Goal: Task Accomplishment & Management: Manage account settings

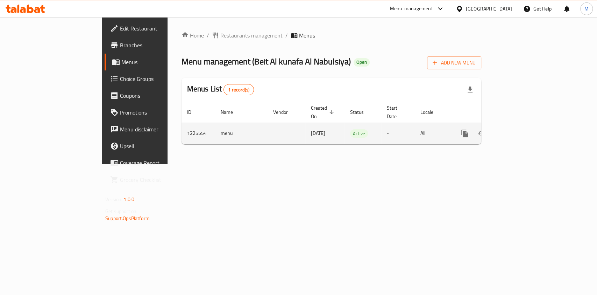
click at [519, 129] on icon "enhanced table" at bounding box center [515, 133] width 8 height 8
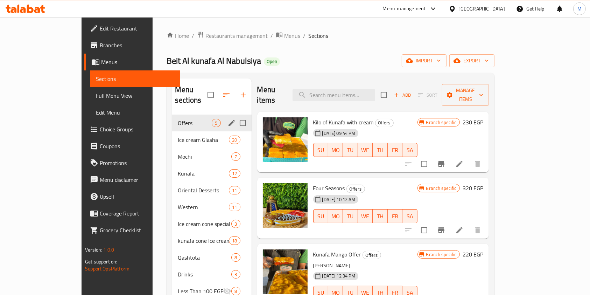
click at [178, 119] on span "Offers" at bounding box center [195, 123] width 34 height 8
drag, startPoint x: 162, startPoint y: 108, endPoint x: 172, endPoint y: 107, distance: 10.2
click at [178, 119] on span "Offers" at bounding box center [195, 123] width 34 height 8
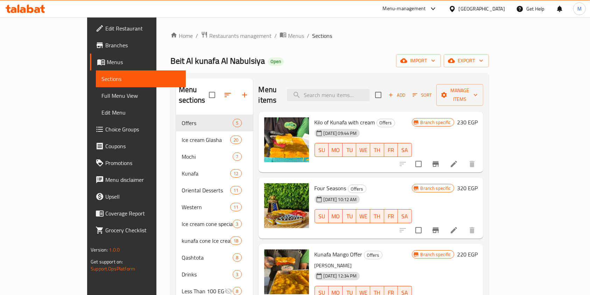
click at [463, 96] on div "Add Sort Manage items" at bounding box center [429, 95] width 108 height 22
click at [406, 92] on span "Add" at bounding box center [396, 95] width 19 height 8
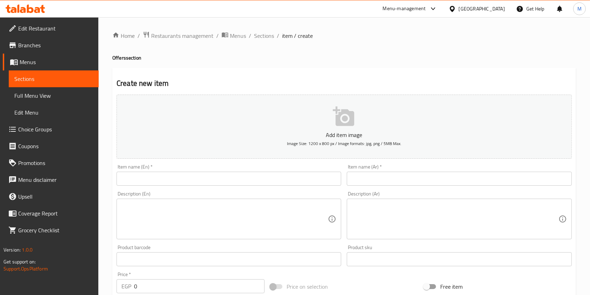
click at [275, 38] on ol "Home / Restaurants management / Menus / Sections / item / create" at bounding box center [344, 35] width 464 height 9
click at [273, 38] on span "Sections" at bounding box center [264, 35] width 20 height 8
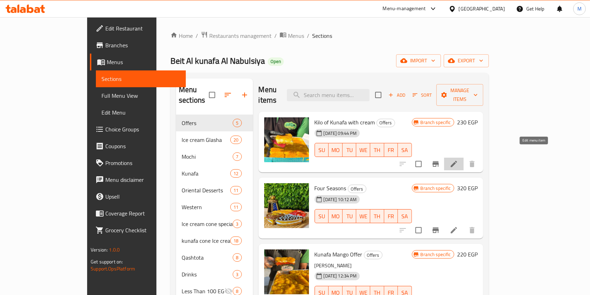
click at [458, 160] on icon at bounding box center [454, 164] width 8 height 8
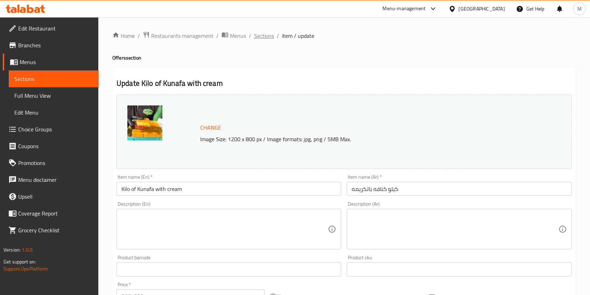
click at [257, 35] on span "Sections" at bounding box center [264, 35] width 20 height 8
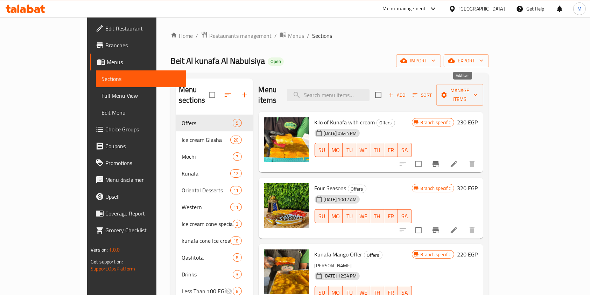
click at [406, 91] on span "Add" at bounding box center [396, 95] width 19 height 8
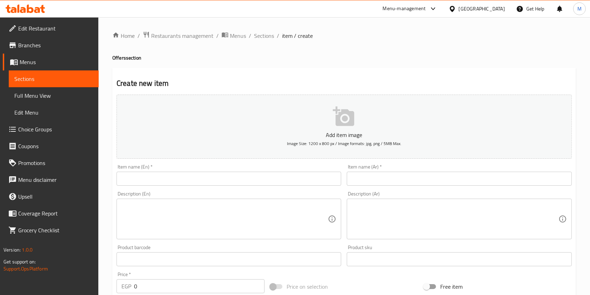
click at [370, 181] on input "text" at bounding box center [459, 178] width 225 height 14
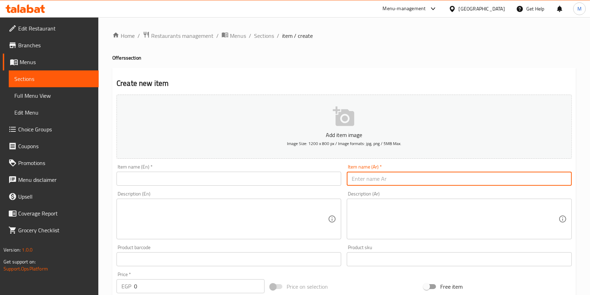
paste input "كيلو كنافة نابلسية + نص بسبوسة هدية"
type input "كيلو كنافة نابلسية + نص بسبوسة هدية"
click at [284, 174] on input "text" at bounding box center [228, 178] width 225 height 14
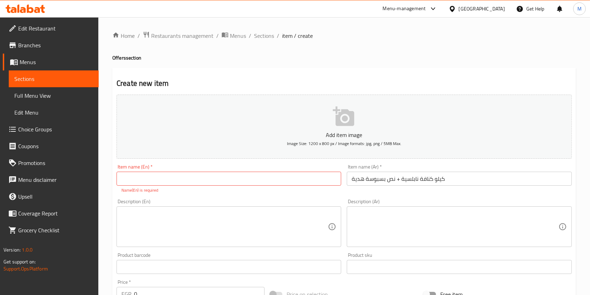
click at [132, 178] on input "text" at bounding box center [228, 178] width 225 height 14
drag, startPoint x: 139, startPoint y: 177, endPoint x: 132, endPoint y: 178, distance: 7.4
click at [132, 178] on input "text" at bounding box center [228, 178] width 225 height 14
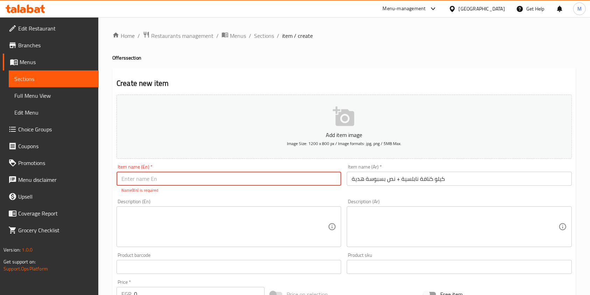
click at [159, 175] on input "text" at bounding box center [228, 178] width 225 height 14
click at [167, 182] on input "text" at bounding box center [228, 178] width 225 height 14
click at [184, 179] on input "text" at bounding box center [228, 178] width 225 height 14
paste input "1 kg Nablus Kunafa + 1/2 Basbousa as a gift"
type input "1 kg Nablus Kunafa + 1/2 Basbousa as a gift"
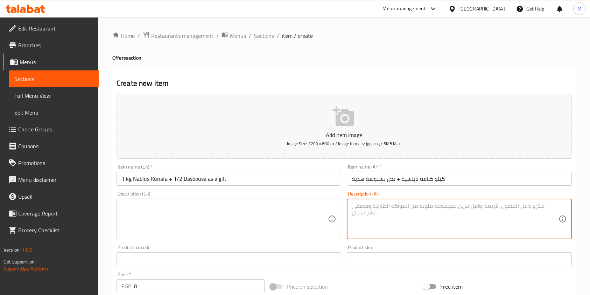
click at [399, 217] on textarea at bounding box center [455, 218] width 206 height 33
paste textarea "نص كيلو بسبوسة هدية مع كل كيلو كنافة نابلسية"
type textarea "نص كيلو بسبوسة هدية مع كل كيلو كنافة نابلسية"
click at [284, 217] on textarea at bounding box center [224, 218] width 206 height 33
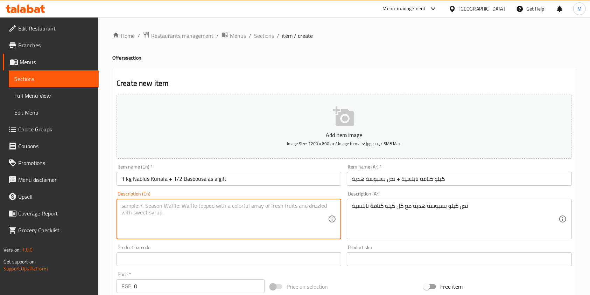
paste textarea "Half a kilo of basbousa as a gift with every kilo of Nabulsi kunafa"
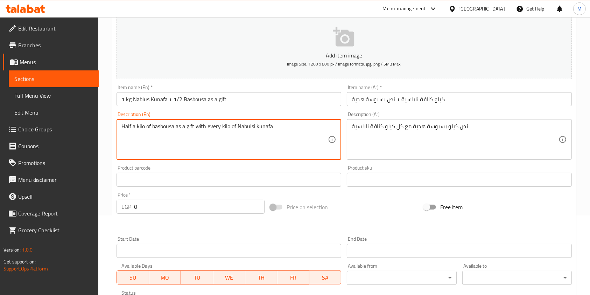
scroll to position [93, 0]
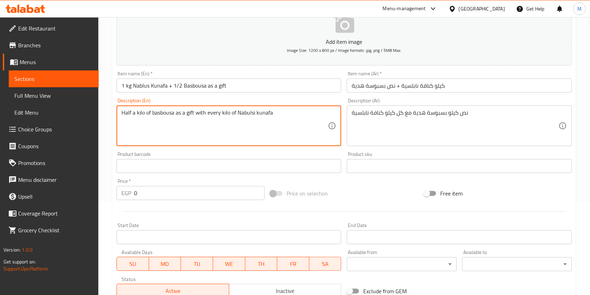
type textarea "Half a kilo of basbousa as a gift with every kilo of Nabulsi kunafa"
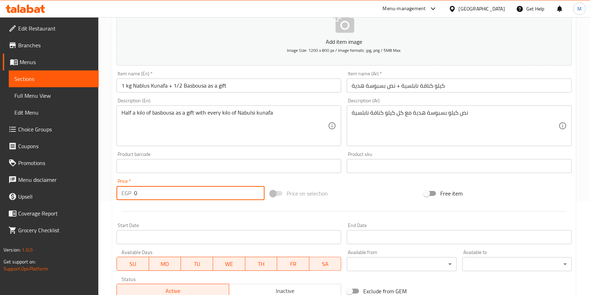
drag, startPoint x: 145, startPoint y: 191, endPoint x: 134, endPoint y: 192, distance: 10.9
click at [134, 192] on input "0" at bounding box center [199, 193] width 130 height 14
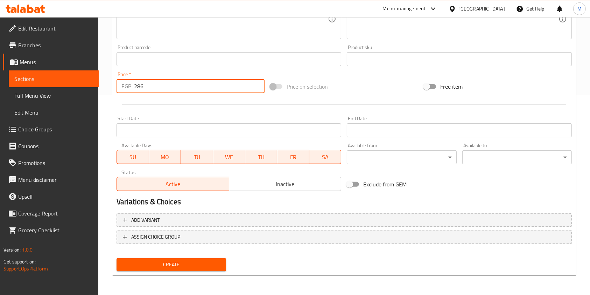
type input "286"
click at [201, 263] on span "Create" at bounding box center [171, 264] width 98 height 9
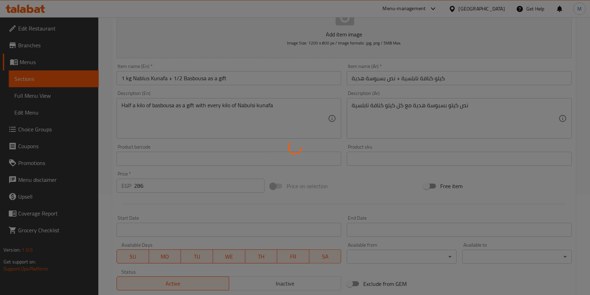
scroll to position [60, 0]
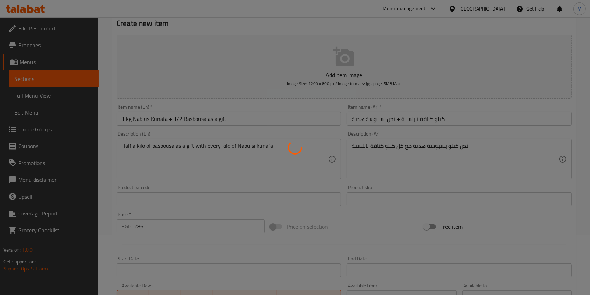
type input "0"
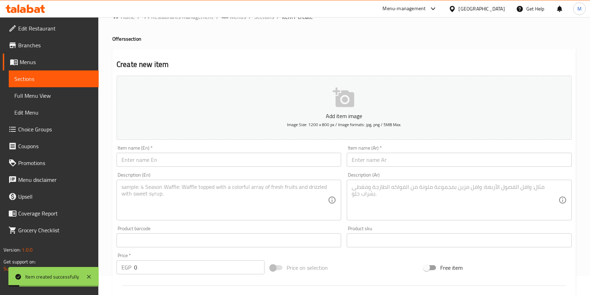
scroll to position [0, 0]
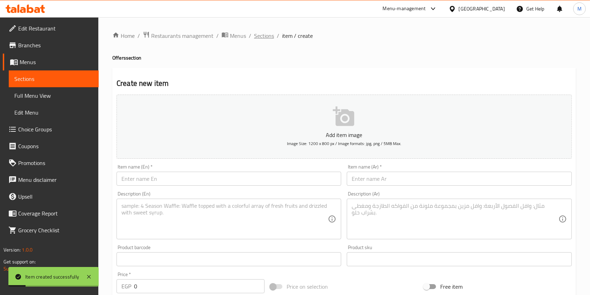
click at [272, 34] on span "Sections" at bounding box center [264, 35] width 20 height 8
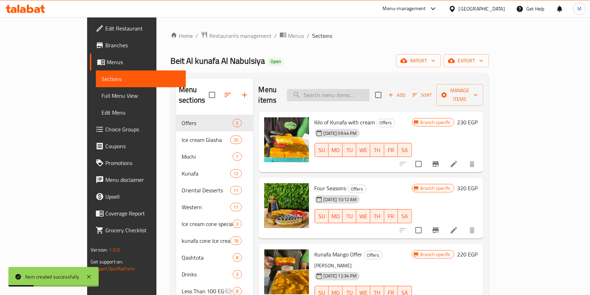
click at [333, 91] on input "search" at bounding box center [328, 95] width 83 height 12
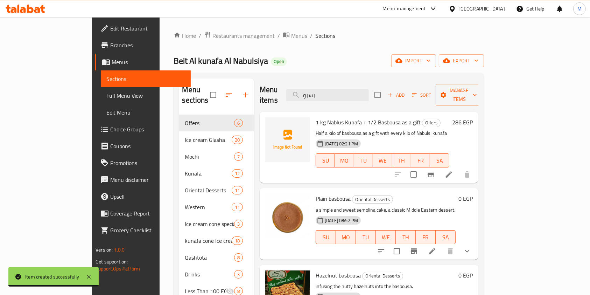
type input "بسبو"
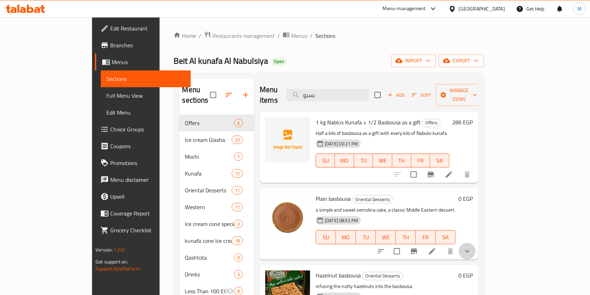
click at [475, 247] on button "show more" at bounding box center [467, 250] width 17 height 17
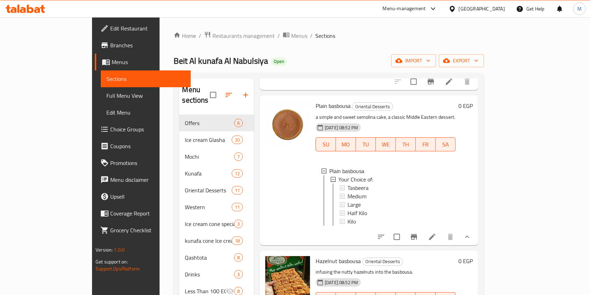
scroll to position [93, 0]
click at [347, 208] on span "Half Kilo" at bounding box center [357, 212] width 20 height 8
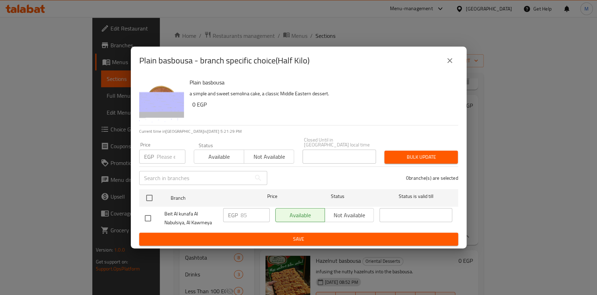
click at [446, 65] on icon "close" at bounding box center [450, 60] width 8 height 8
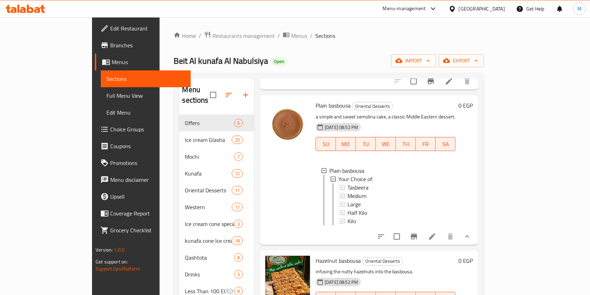
click at [174, 143] on div "Menu sections Offers 6 Ice cream Glasha 20 Mochi 7 Kunafa 12 Oriental Desserts …" at bounding box center [329, 226] width 310 height 306
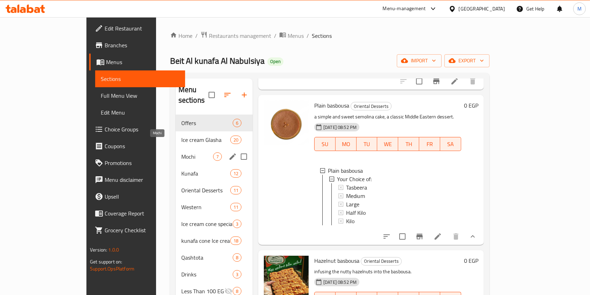
click at [181, 152] on span "Mochi" at bounding box center [197, 156] width 32 height 8
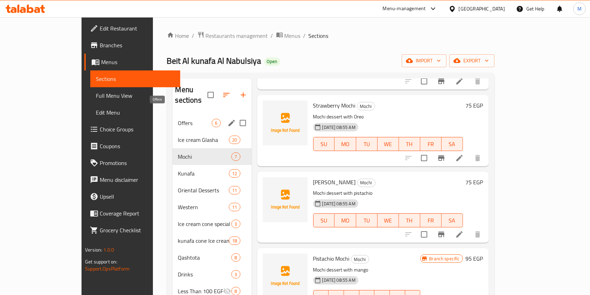
click at [178, 119] on span "Offers" at bounding box center [195, 123] width 34 height 8
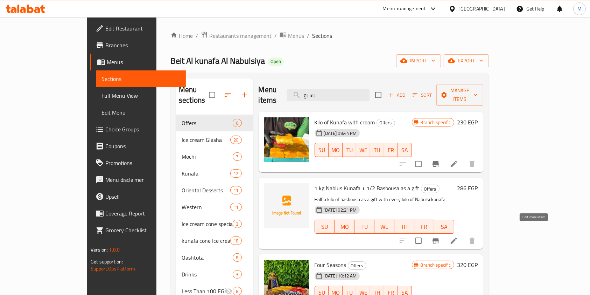
click at [457, 237] on icon at bounding box center [454, 240] width 6 height 6
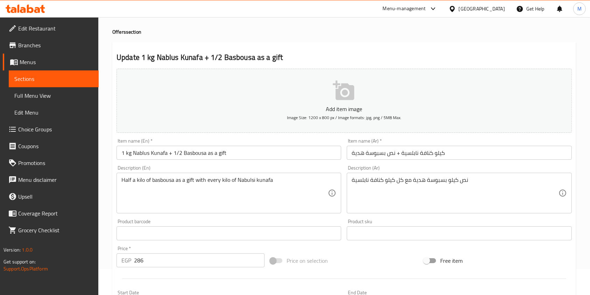
scroll to position [47, 0]
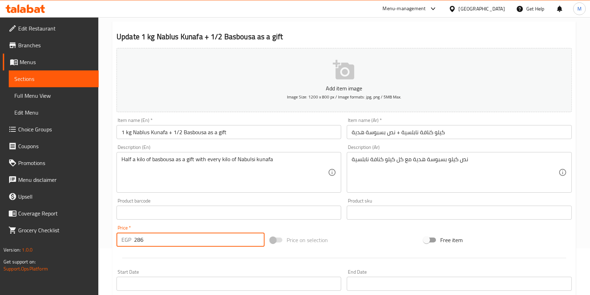
drag, startPoint x: 151, startPoint y: 238, endPoint x: 128, endPoint y: 241, distance: 23.0
click at [128, 241] on div "EGP 286 Price *" at bounding box center [190, 239] width 148 height 14
click at [128, 241] on p "EGP" at bounding box center [126, 239] width 10 height 8
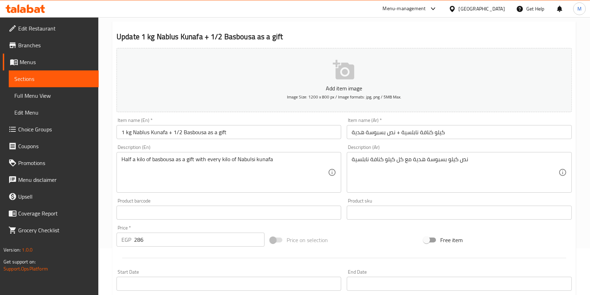
click at [140, 240] on input "286" at bounding box center [199, 239] width 130 height 14
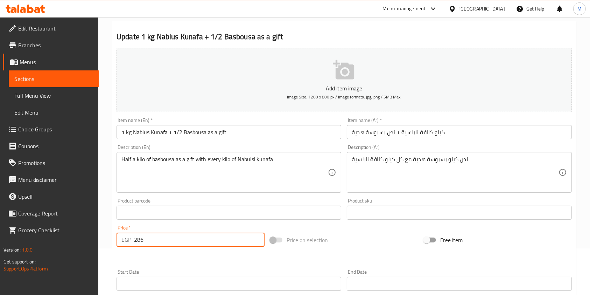
click at [140, 240] on input "286" at bounding box center [199, 239] width 130 height 14
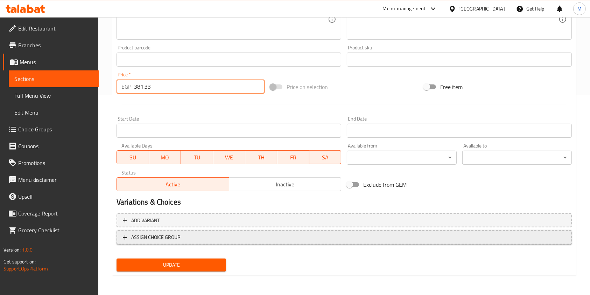
scroll to position [200, 0]
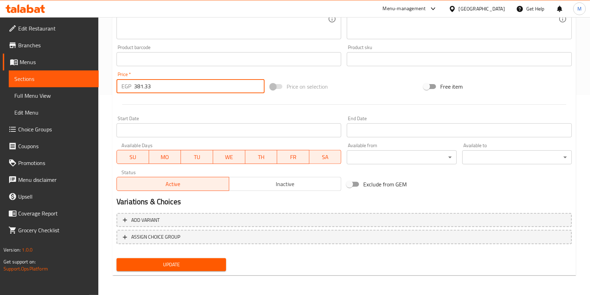
type input "381.33"
click at [213, 258] on button "Update" at bounding box center [170, 264] width 109 height 13
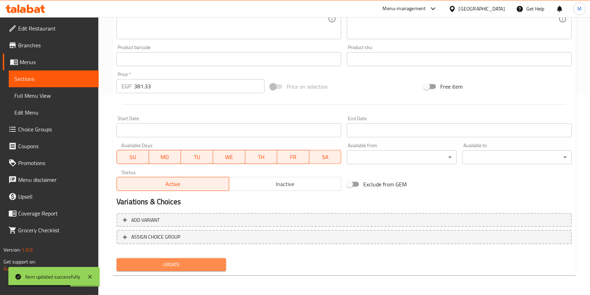
click at [212, 258] on button "Update" at bounding box center [170, 264] width 109 height 13
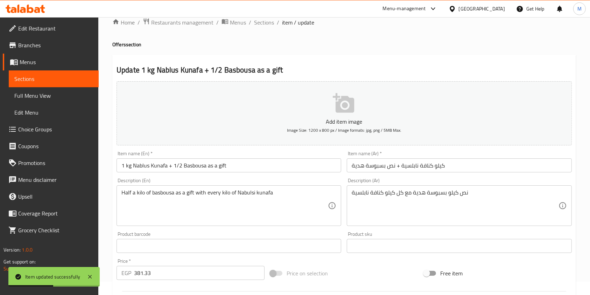
scroll to position [0, 0]
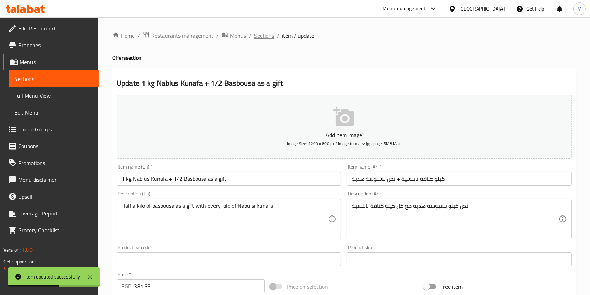
click at [262, 40] on span "Sections" at bounding box center [264, 35] width 20 height 8
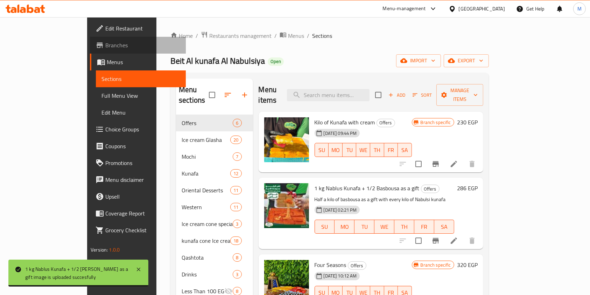
click at [105, 48] on span "Branches" at bounding box center [142, 45] width 75 height 8
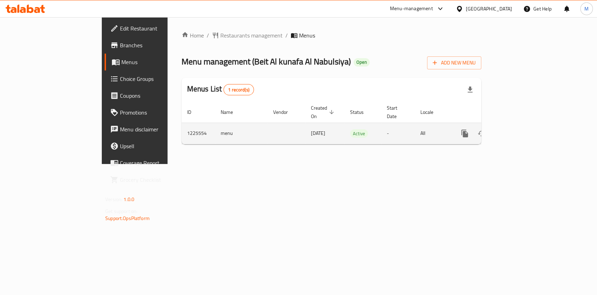
click at [524, 125] on link "enhanced table" at bounding box center [515, 133] width 17 height 17
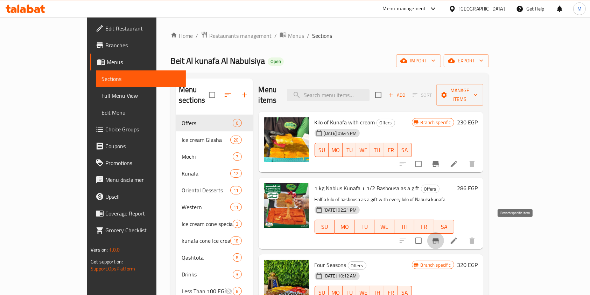
click at [440, 236] on icon "Branch-specific-item" at bounding box center [435, 240] width 8 height 8
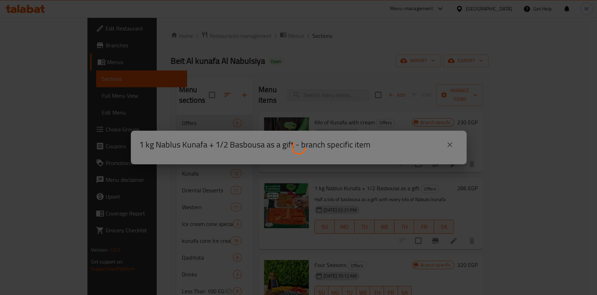
click at [515, 233] on div at bounding box center [298, 147] width 597 height 295
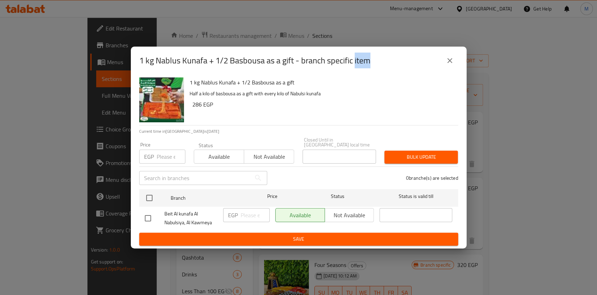
click at [449, 68] on button "close" at bounding box center [449, 60] width 17 height 17
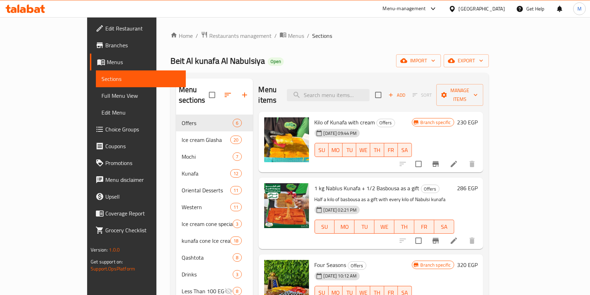
click at [464, 234] on li at bounding box center [454, 240] width 20 height 13
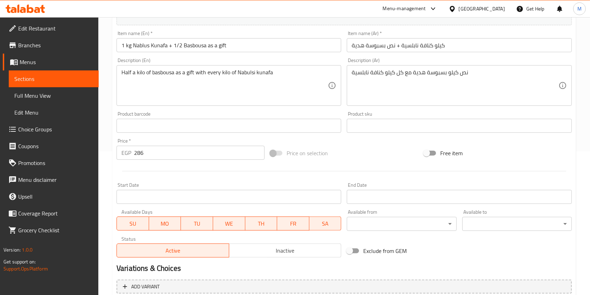
scroll to position [186, 0]
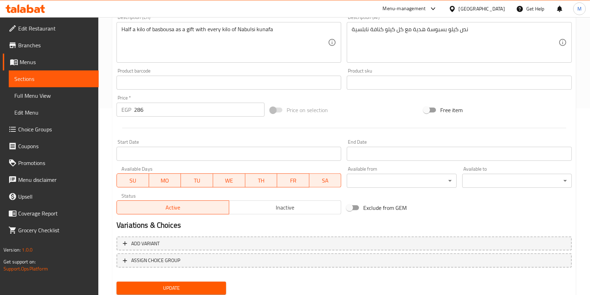
click at [165, 106] on input "286" at bounding box center [199, 109] width 130 height 14
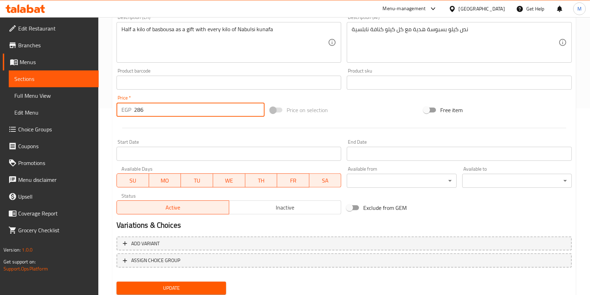
click at [165, 106] on input "286" at bounding box center [199, 109] width 130 height 14
type input "381.33"
click at [206, 286] on span "Update" at bounding box center [171, 287] width 98 height 9
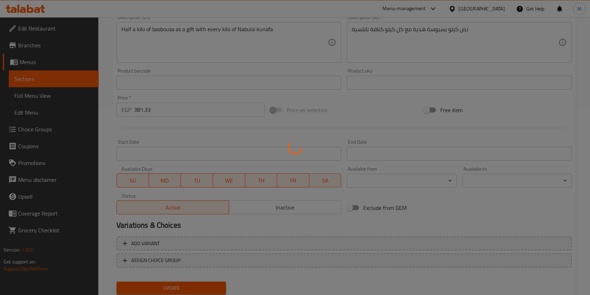
drag, startPoint x: 206, startPoint y: 286, endPoint x: 184, endPoint y: 282, distance: 23.1
click at [184, 282] on div at bounding box center [295, 147] width 590 height 295
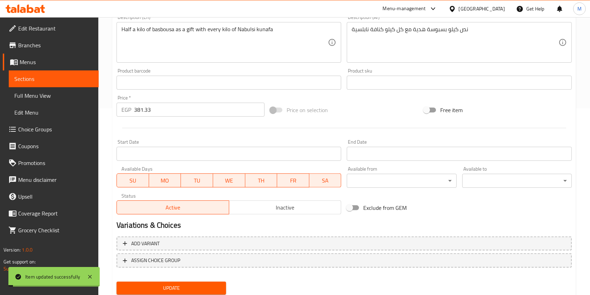
click at [193, 282] on button "Update" at bounding box center [170, 287] width 109 height 13
click at [43, 7] on icon at bounding box center [42, 9] width 5 height 8
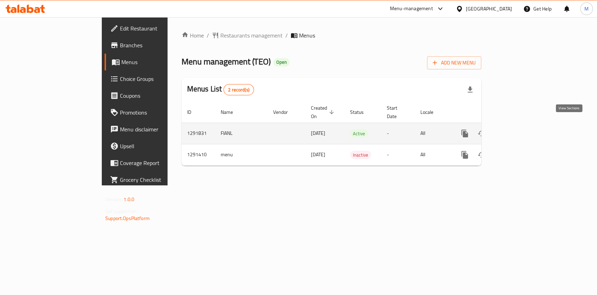
click at [519, 129] on icon "enhanced table" at bounding box center [515, 133] width 8 height 8
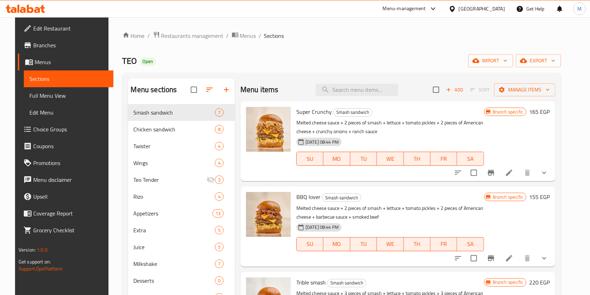
click at [575, 224] on div "Home / Restaurants management / Menus / Sections TEO Open import export Menu se…" at bounding box center [341, 204] width 467 height 375
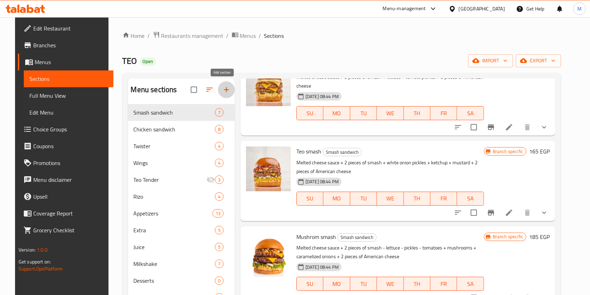
click at [224, 89] on icon "button" at bounding box center [226, 89] width 5 height 5
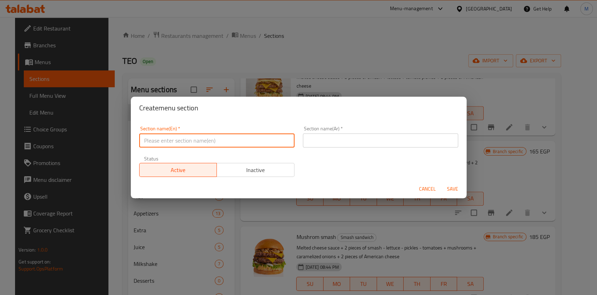
click at [165, 143] on input "text" at bounding box center [216, 140] width 155 height 14
type input "Offers"
click at [303, 139] on input "text" at bounding box center [380, 140] width 155 height 14
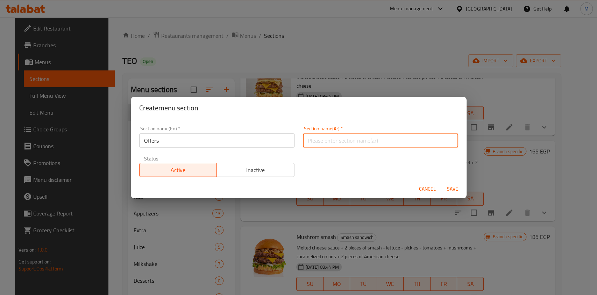
type input "عروض"
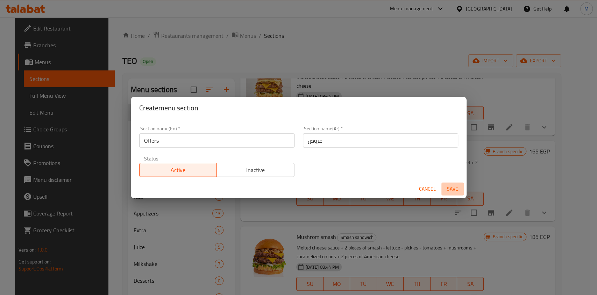
click at [452, 183] on button "Save" at bounding box center [452, 188] width 22 height 13
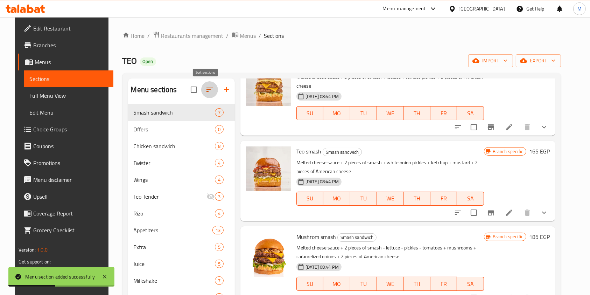
click at [207, 93] on icon "button" at bounding box center [209, 89] width 8 height 8
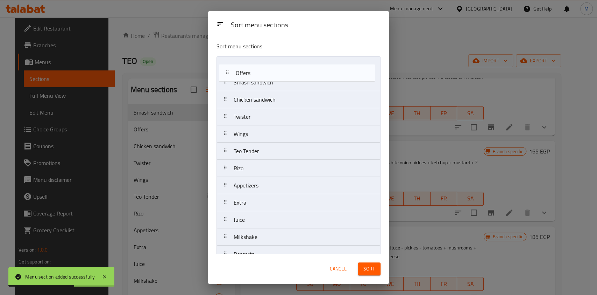
drag, startPoint x: 269, startPoint y: 80, endPoint x: 271, endPoint y: 66, distance: 14.5
click at [271, 66] on nav "Smash sandwich Offers Chicken sandwich Twister Wings Teo Tender Rizo Appetizers…" at bounding box center [299, 193] width 164 height 275
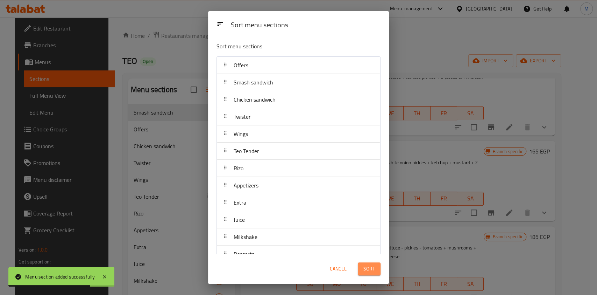
click at [369, 269] on span "Sort" at bounding box center [369, 268] width 12 height 9
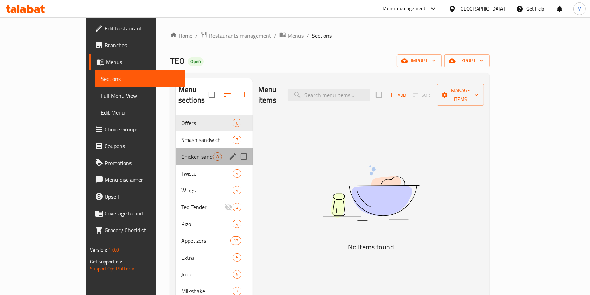
click at [176, 148] on div "Chicken sandwich 8" at bounding box center [214, 156] width 77 height 17
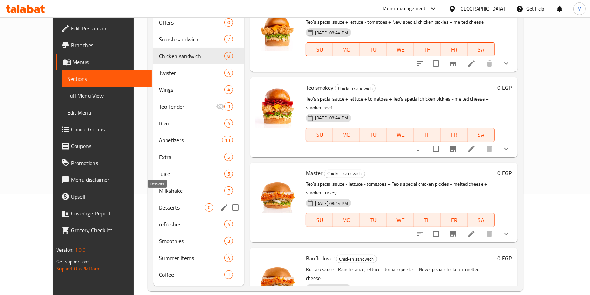
scroll to position [54, 0]
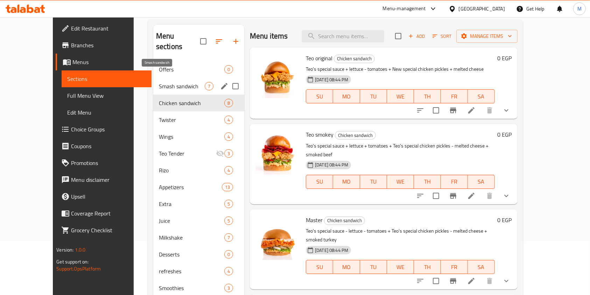
click at [159, 82] on span "Smash sandwich" at bounding box center [182, 86] width 46 height 8
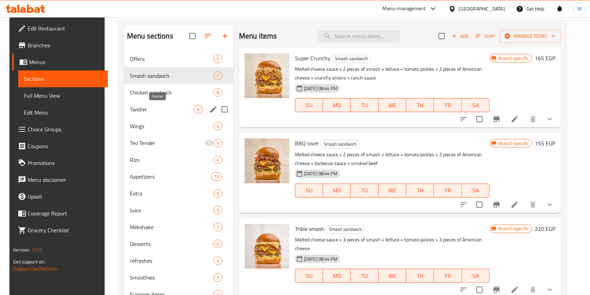
click at [156, 112] on span "Twister" at bounding box center [162, 109] width 64 height 8
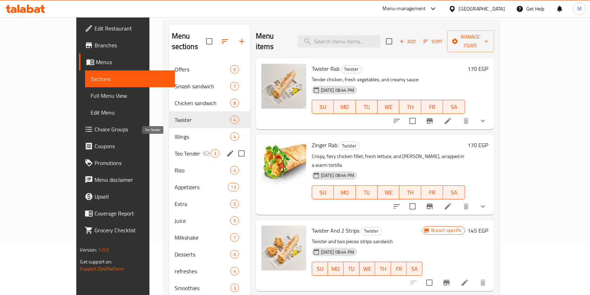
click at [175, 149] on span "Teo Tender" at bounding box center [189, 153] width 28 height 8
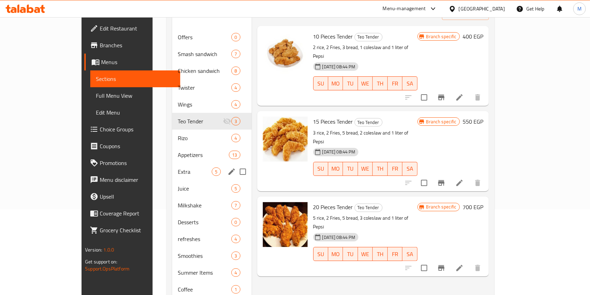
scroll to position [100, 0]
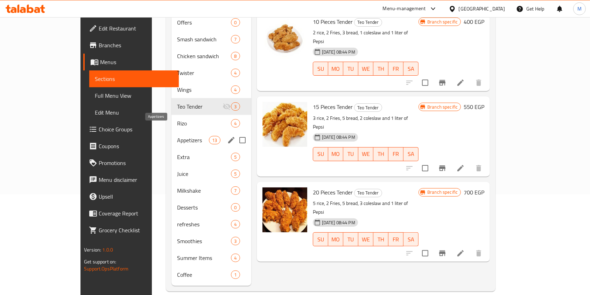
click at [177, 136] on span "Appetizers" at bounding box center [193, 140] width 32 height 8
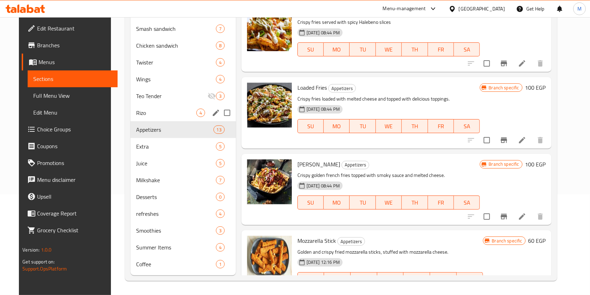
click at [149, 117] on div "Rizo 4" at bounding box center [182, 112] width 105 height 17
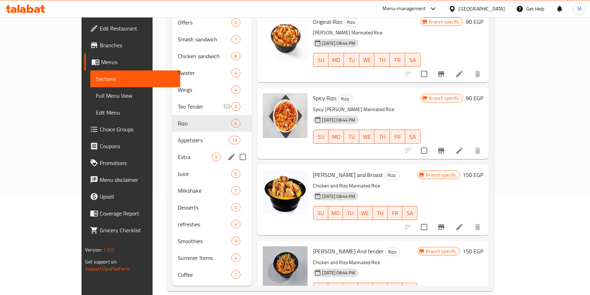
click at [172, 151] on div "Extra 5" at bounding box center [211, 156] width 79 height 17
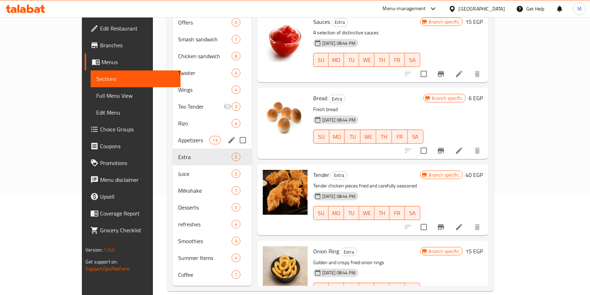
click at [178, 136] on span "Appetizers" at bounding box center [193, 140] width 31 height 8
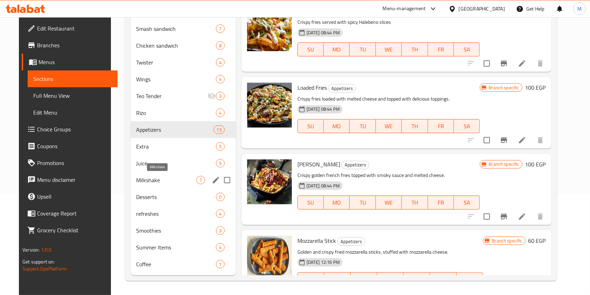
click at [159, 178] on span "Milkshake" at bounding box center [166, 180] width 60 height 8
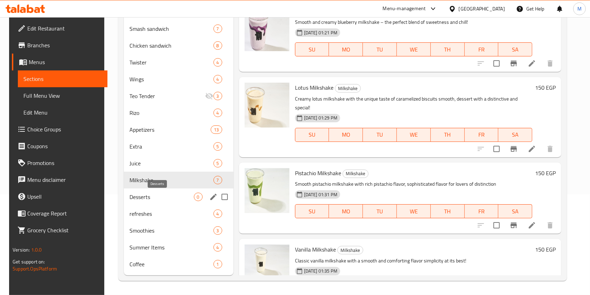
click at [160, 199] on span "Desserts" at bounding box center [161, 196] width 64 height 8
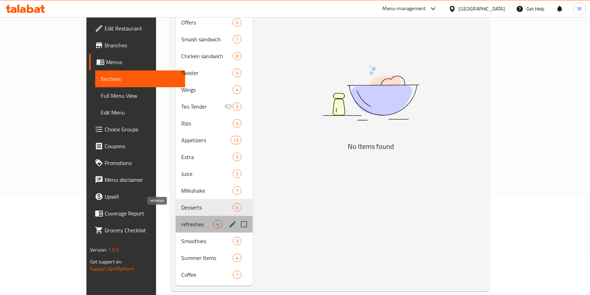
click at [181, 220] on span "refreshes" at bounding box center [197, 224] width 32 height 8
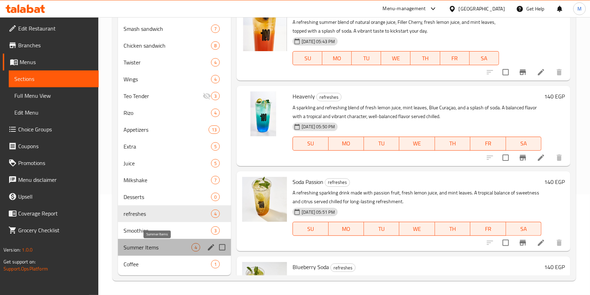
click at [160, 247] on span "Summer Items" at bounding box center [157, 247] width 68 height 8
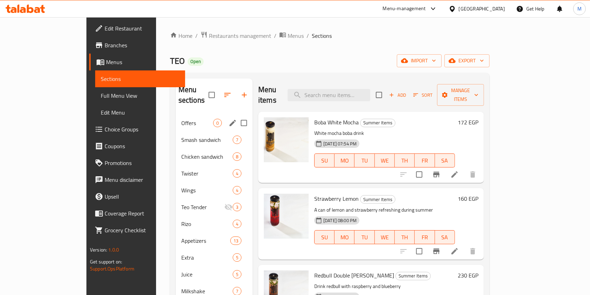
click at [176, 119] on div "Offers 0" at bounding box center [214, 122] width 77 height 17
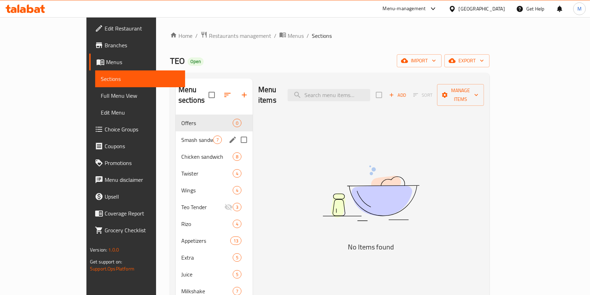
click at [176, 148] on div "Chicken sandwich 8" at bounding box center [214, 156] width 77 height 17
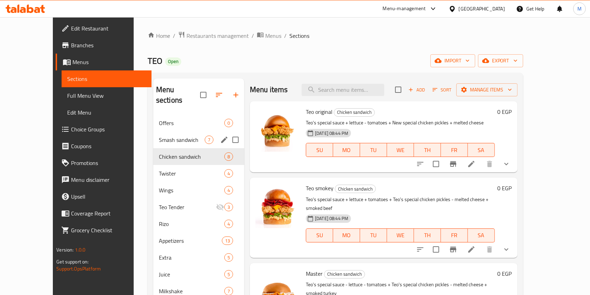
click at [153, 136] on div "Smash sandwich 7" at bounding box center [198, 139] width 91 height 17
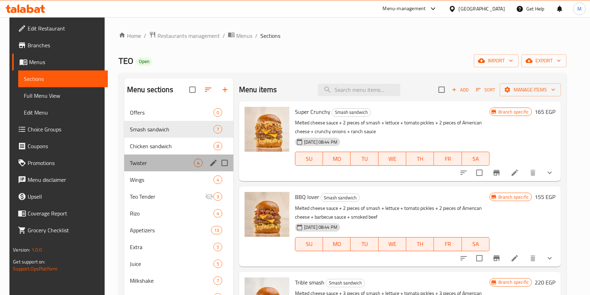
click at [162, 169] on div "Twister 4" at bounding box center [178, 162] width 109 height 17
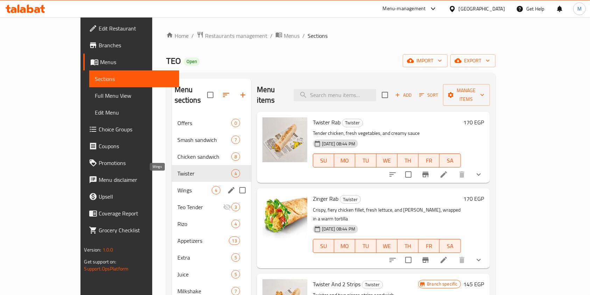
click at [172, 184] on div "Wings 4" at bounding box center [211, 190] width 79 height 17
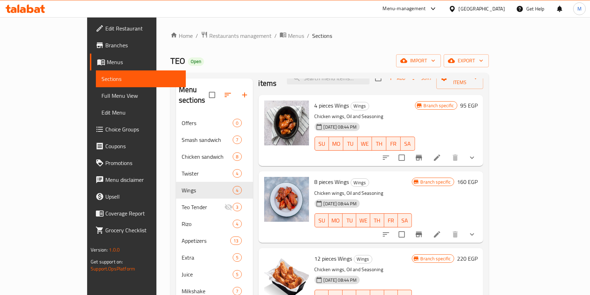
scroll to position [26, 0]
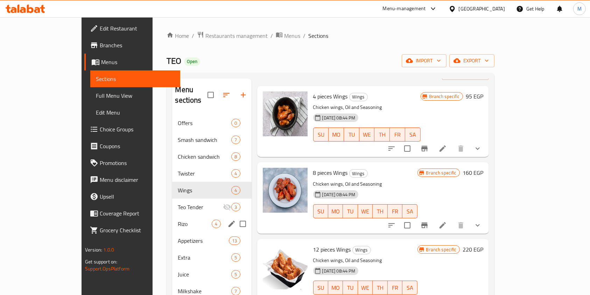
click at [172, 215] on div "Rizo 4" at bounding box center [211, 223] width 79 height 17
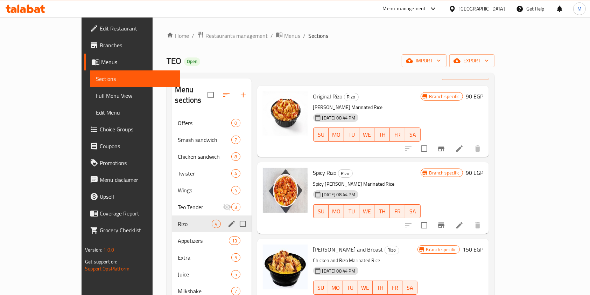
scroll to position [93, 0]
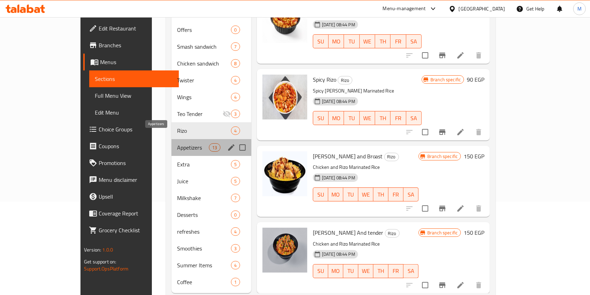
click at [177, 143] on span "Appetizers" at bounding box center [193, 147] width 32 height 8
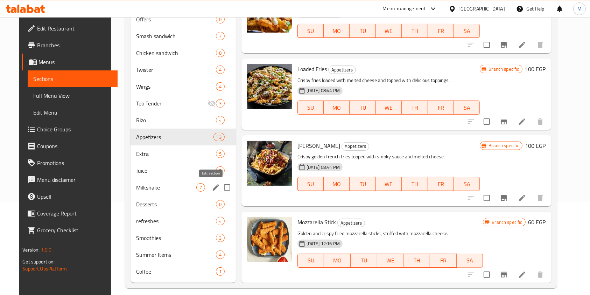
click at [212, 185] on icon "edit" at bounding box center [216, 187] width 8 height 8
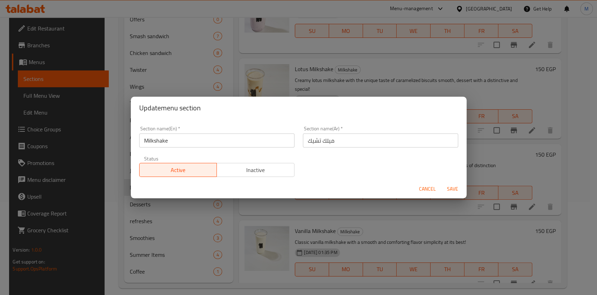
click at [415, 186] on div "Cancel Save" at bounding box center [299, 188] width 336 height 19
click at [422, 188] on span "Cancel" at bounding box center [427, 188] width 17 height 9
click at [422, 188] on button "WE" at bounding box center [414, 192] width 34 height 14
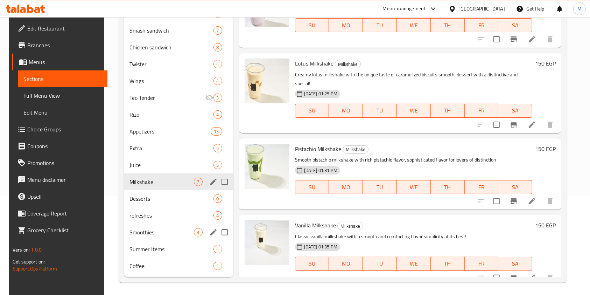
scroll to position [100, 0]
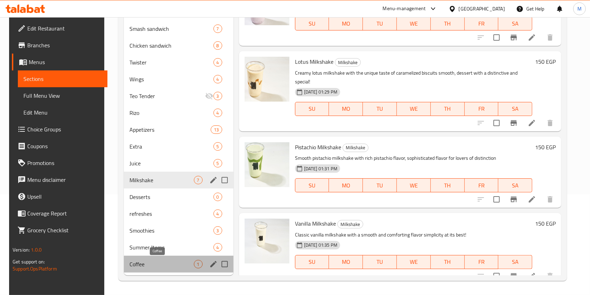
click at [166, 267] on span "Coffee" at bounding box center [161, 264] width 64 height 8
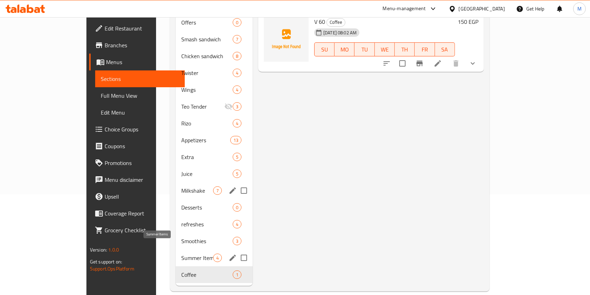
click at [181, 253] on span "Summer Items" at bounding box center [197, 257] width 32 height 8
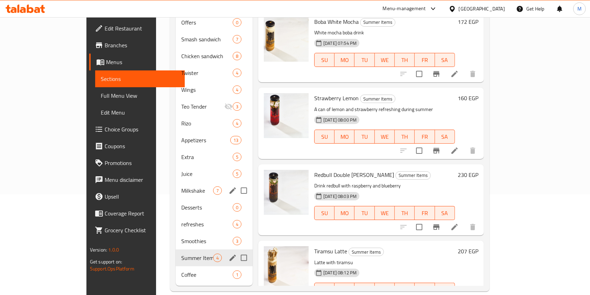
click at [176, 235] on div "Smoothies 3" at bounding box center [214, 240] width 77 height 17
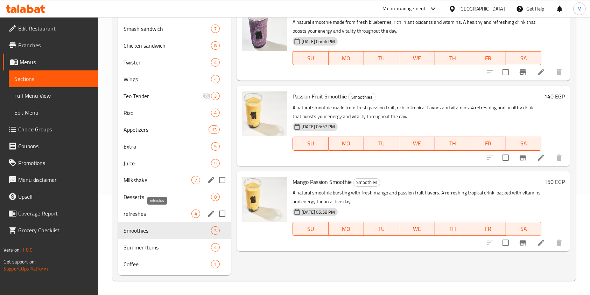
click at [149, 211] on span "refreshes" at bounding box center [157, 213] width 68 height 8
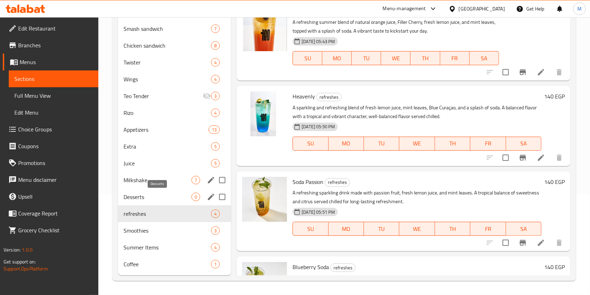
click at [152, 193] on span "Desserts" at bounding box center [157, 196] width 68 height 8
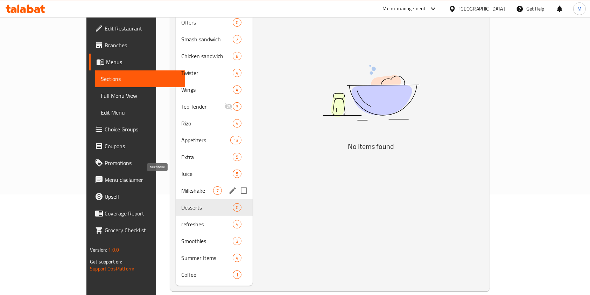
click at [181, 186] on span "Milkshake" at bounding box center [197, 190] width 32 height 8
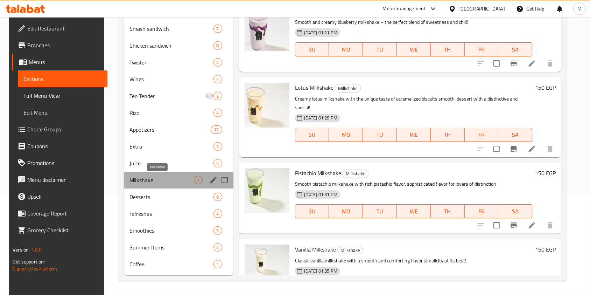
click at [154, 177] on span "Milkshake" at bounding box center [161, 180] width 64 height 8
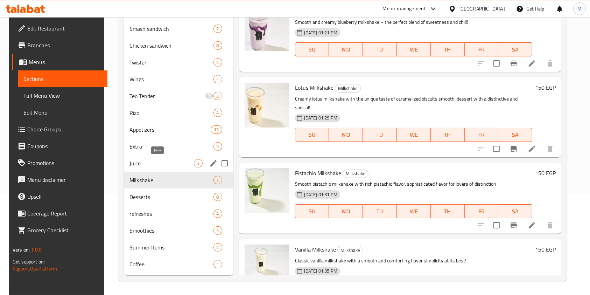
click at [147, 161] on span "Juice" at bounding box center [161, 163] width 64 height 8
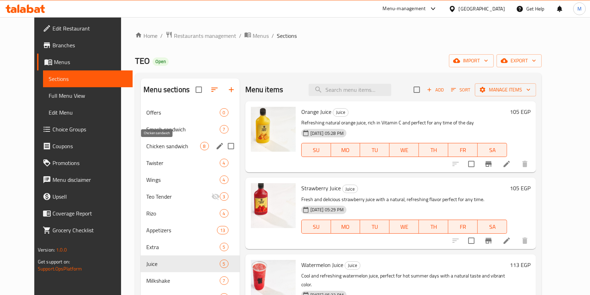
click at [151, 148] on span "Chicken sandwich" at bounding box center [173, 146] width 54 height 8
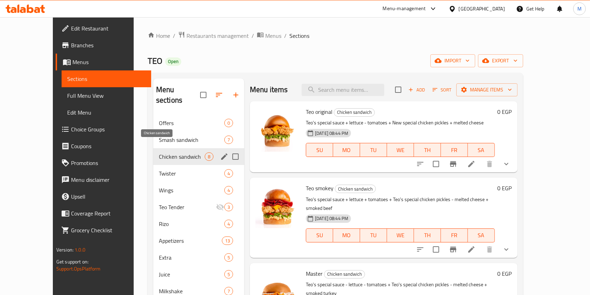
click at [153, 133] on div "Smash sandwich 7" at bounding box center [198, 139] width 91 height 17
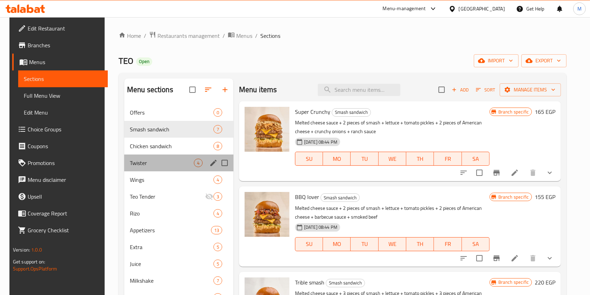
click at [155, 170] on div "Twister 4" at bounding box center [178, 162] width 109 height 17
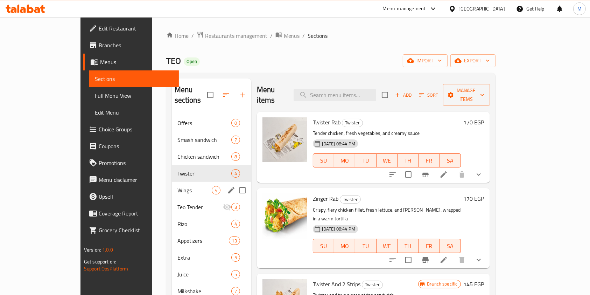
click at [177, 186] on span "Wings" at bounding box center [194, 190] width 34 height 8
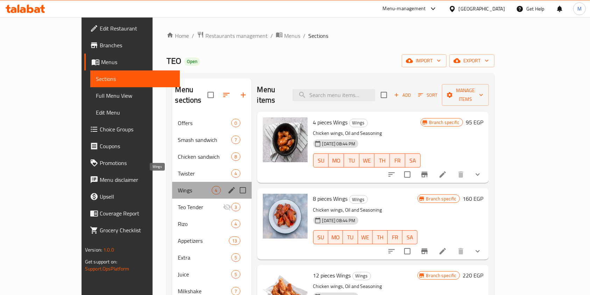
click at [178, 186] on span "Wings" at bounding box center [195, 190] width 34 height 8
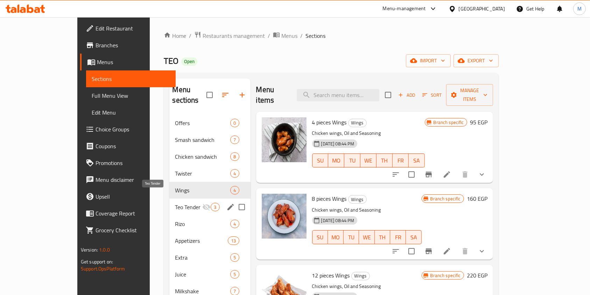
click at [175, 203] on span "Teo Tender" at bounding box center [188, 207] width 27 height 8
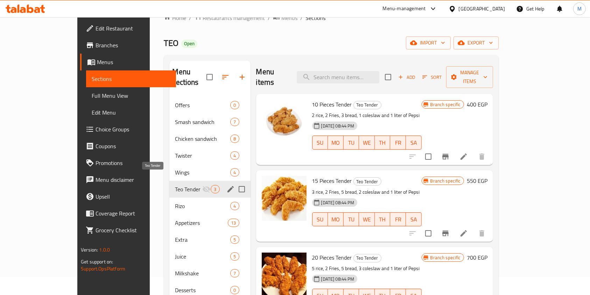
scroll to position [47, 0]
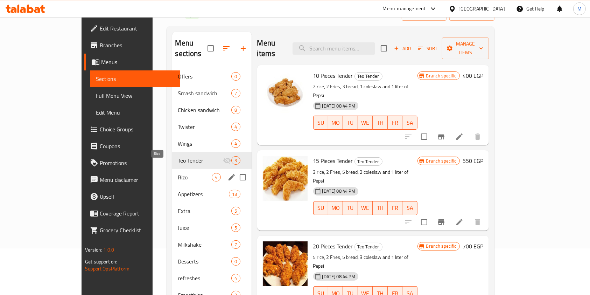
click at [178, 173] on span "Rizo" at bounding box center [195, 177] width 34 height 8
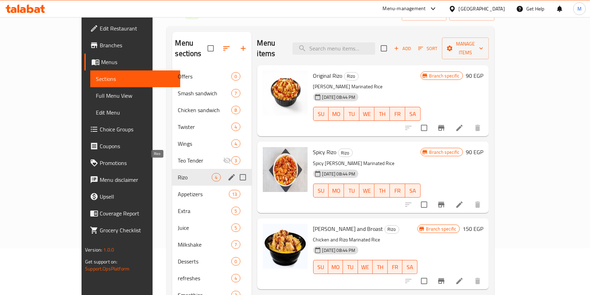
click at [178, 173] on span "Rizo" at bounding box center [195, 177] width 34 height 8
click at [172, 171] on div "Rizo 4" at bounding box center [211, 177] width 79 height 17
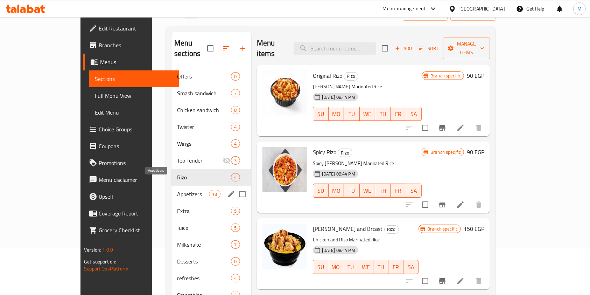
click at [177, 190] on span "Appetizers" at bounding box center [193, 194] width 32 height 8
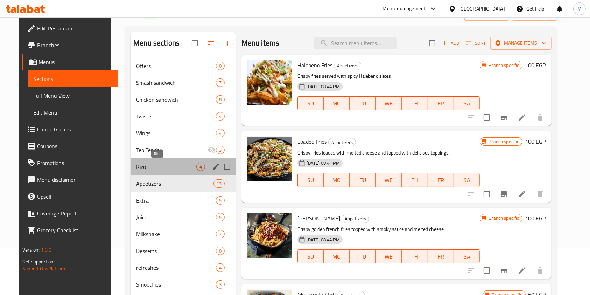
click at [148, 168] on span "Rizo" at bounding box center [166, 166] width 60 height 8
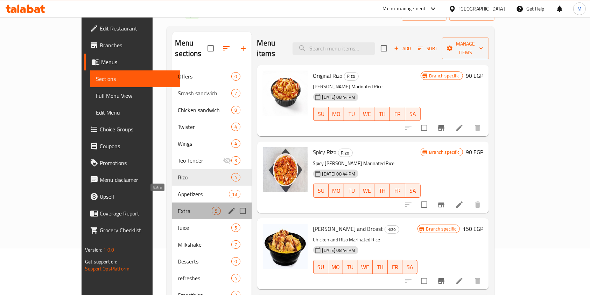
click at [172, 202] on div "Extra 5" at bounding box center [211, 210] width 79 height 17
drag, startPoint x: 165, startPoint y: 195, endPoint x: 167, endPoint y: 190, distance: 5.8
click at [178, 206] on span "Extra" at bounding box center [195, 210] width 34 height 8
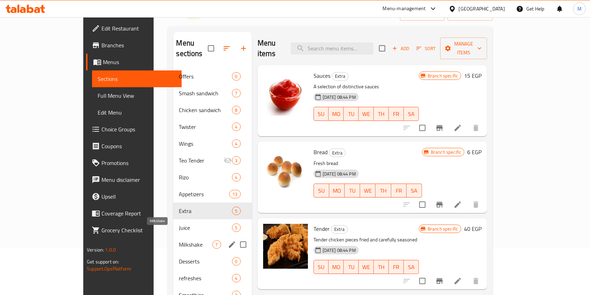
click at [179, 240] on span "Milkshake" at bounding box center [195, 244] width 33 height 8
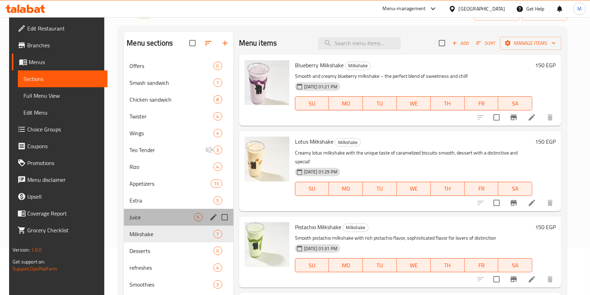
click at [157, 221] on div "Juice 5" at bounding box center [178, 216] width 109 height 17
